Goal: Task Accomplishment & Management: Manage account settings

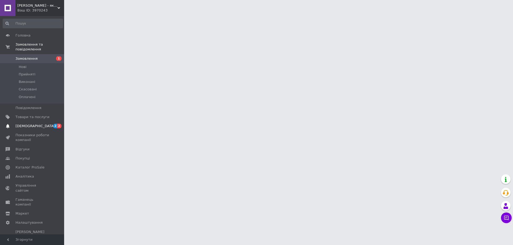
click at [24, 124] on span "[DEMOGRAPHIC_DATA]" at bounding box center [35, 126] width 40 height 5
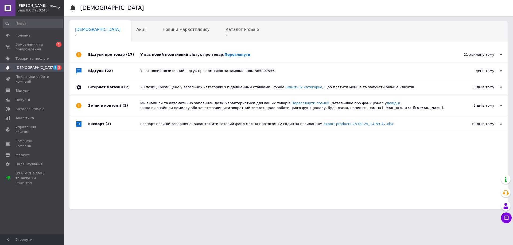
click at [224, 54] on link "Переглянути" at bounding box center [237, 55] width 26 height 4
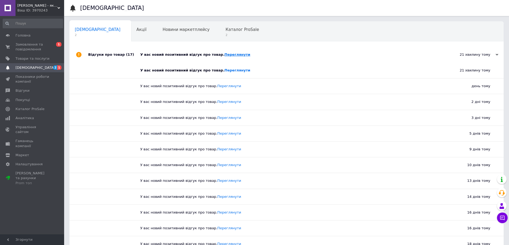
click at [224, 56] on link "Переглянути" at bounding box center [237, 55] width 26 height 4
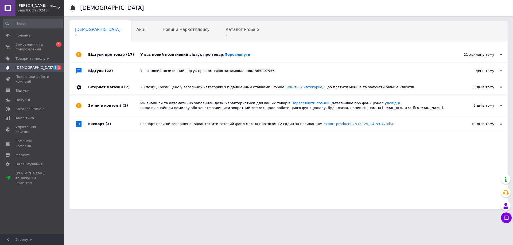
click at [221, 57] on div "У вас новий позитивний відгук про товар. Переглянути" at bounding box center [294, 54] width 308 height 5
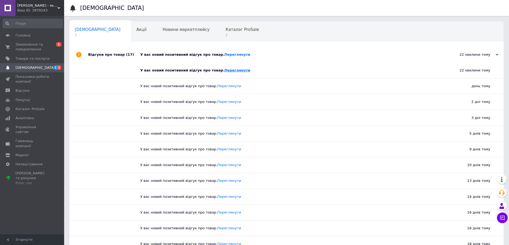
click at [224, 72] on link "Переглянути" at bounding box center [237, 70] width 26 height 4
click at [22, 46] on span "Замовлення та повідомлення" at bounding box center [32, 47] width 34 height 10
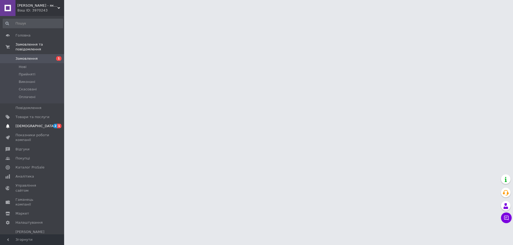
click at [34, 124] on span "[DEMOGRAPHIC_DATA]" at bounding box center [35, 126] width 40 height 5
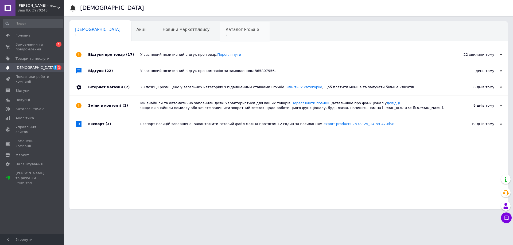
click at [220, 32] on div "Каталог ProSale 2" at bounding box center [244, 32] width 49 height 20
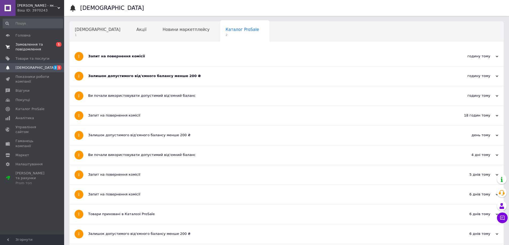
click at [28, 44] on span "Замовлення та повідомлення" at bounding box center [32, 47] width 34 height 10
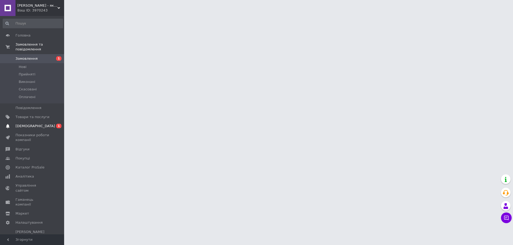
click at [31, 124] on span "[DEMOGRAPHIC_DATA]" at bounding box center [35, 126] width 40 height 5
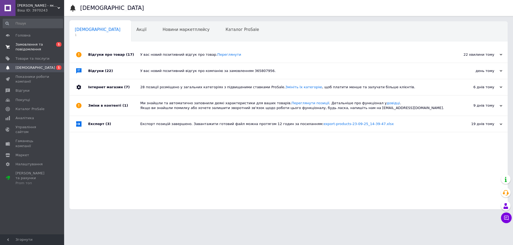
click at [36, 44] on span "Замовлення та повідомлення" at bounding box center [32, 47] width 34 height 10
